Goal: Task Accomplishment & Management: Use online tool/utility

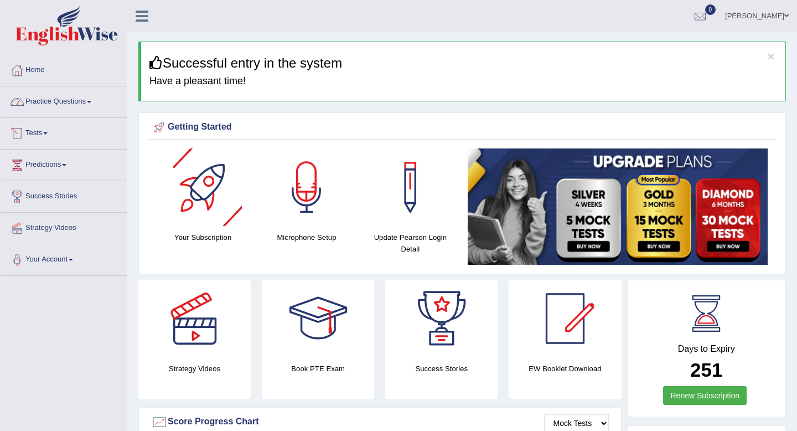
click at [82, 102] on link "Practice Questions" at bounding box center [64, 100] width 126 height 28
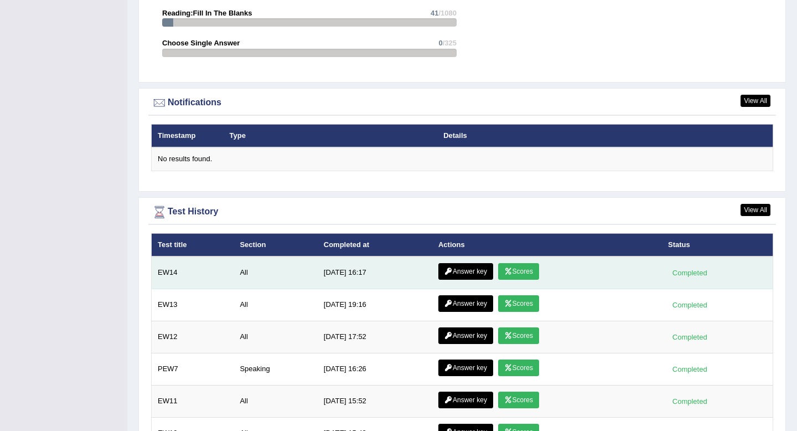
scroll to position [1336, 0]
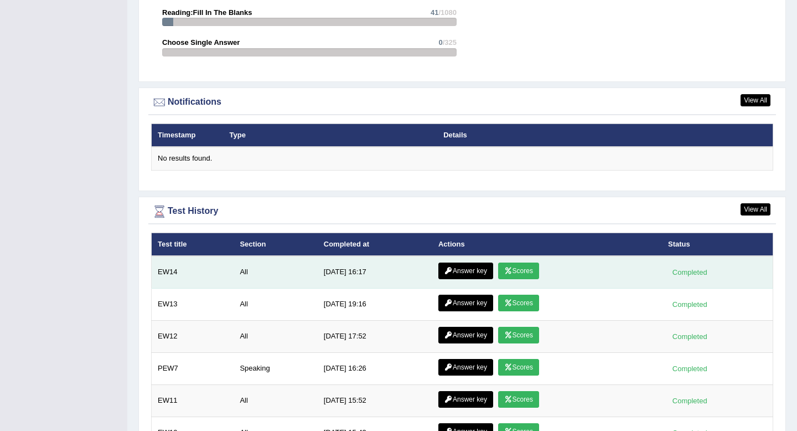
click at [469, 270] on link "Answer key" at bounding box center [465, 270] width 55 height 17
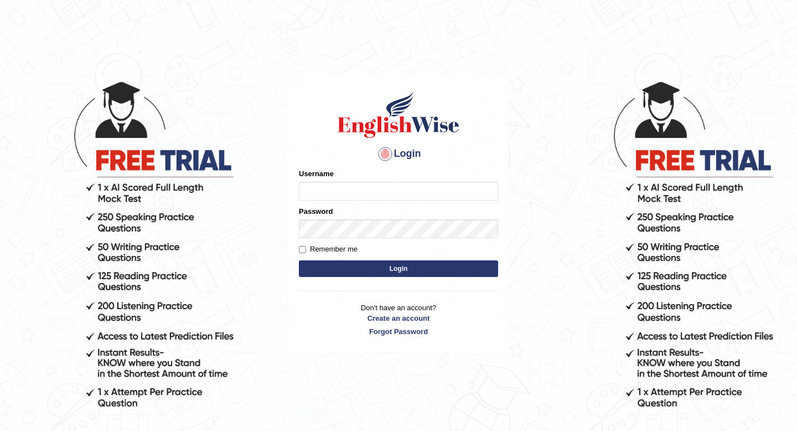
type input "yurina"
click at [422, 267] on button "Login" at bounding box center [398, 268] width 199 height 17
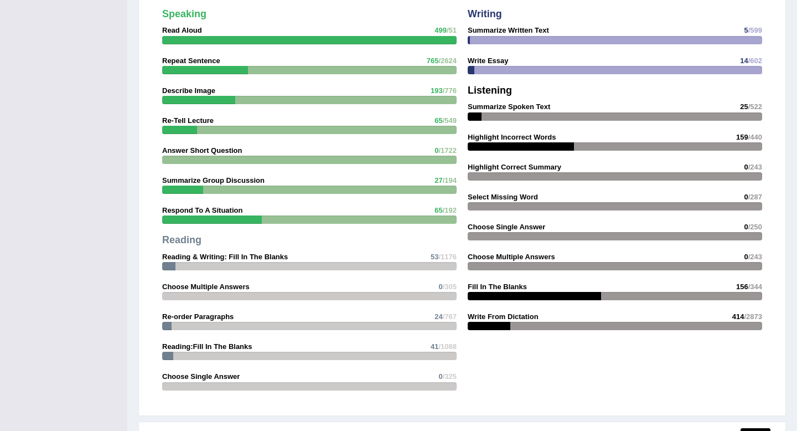
scroll to position [1014, 0]
